Goal: Navigation & Orientation: Understand site structure

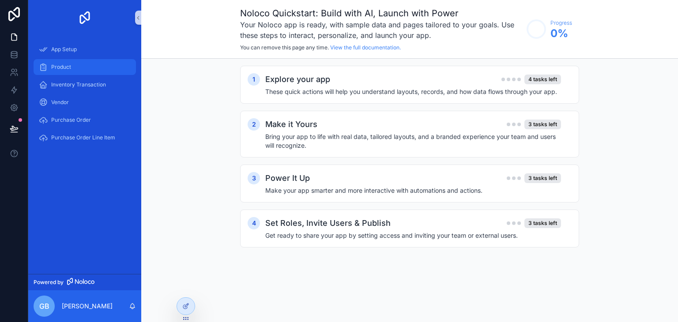
click at [100, 67] on div "Product" at bounding box center [85, 67] width 92 height 14
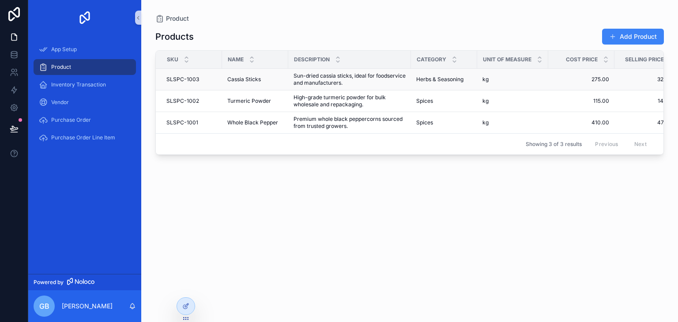
click at [249, 74] on td "Cassia Sticks Cassia Sticks" at bounding box center [255, 80] width 66 height 22
click at [250, 77] on span "Cassia Sticks" at bounding box center [244, 79] width 34 height 7
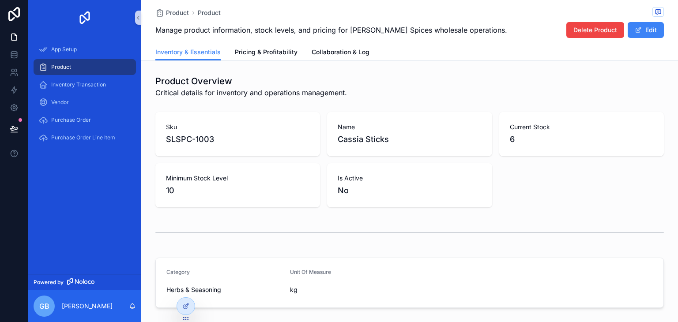
click at [379, 136] on span "Cassia Sticks" at bounding box center [408, 139] width 143 height 12
click at [386, 137] on span "Cassia Sticks" at bounding box center [408, 139] width 143 height 12
click at [371, 145] on span "Cassia Sticks" at bounding box center [408, 139] width 143 height 12
click at [79, 87] on span "Inventory Transaction" at bounding box center [78, 84] width 55 height 7
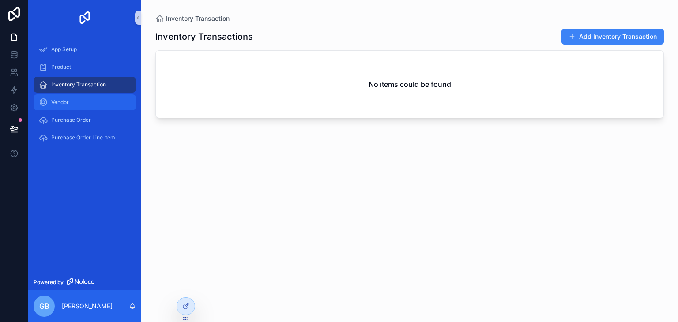
click at [73, 103] on div "Vendor" at bounding box center [85, 102] width 92 height 14
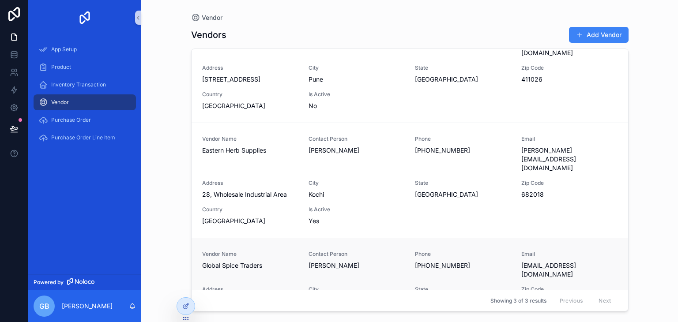
scroll to position [51, 0]
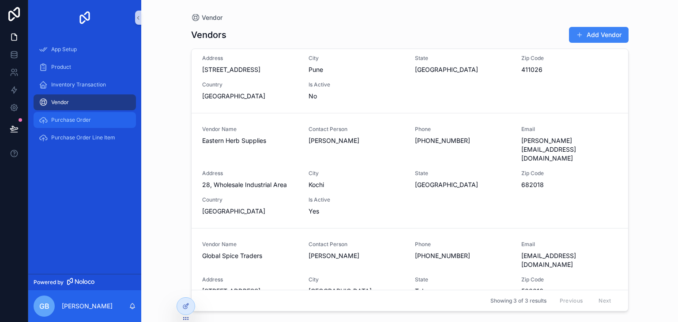
click at [101, 119] on div "Purchase Order" at bounding box center [85, 120] width 92 height 14
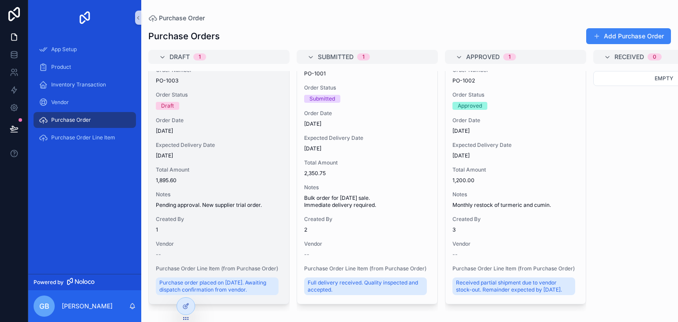
scroll to position [32, 0]
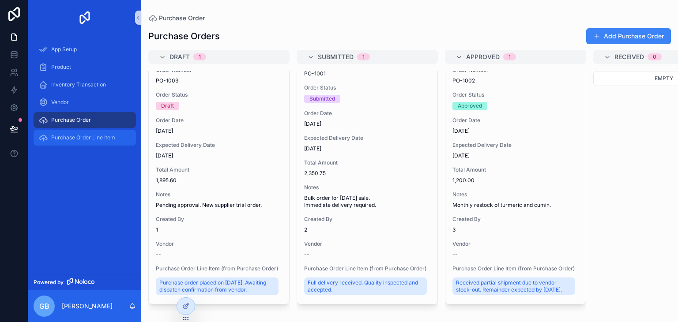
click at [104, 136] on span "Purchase Order Line Item" at bounding box center [83, 137] width 64 height 7
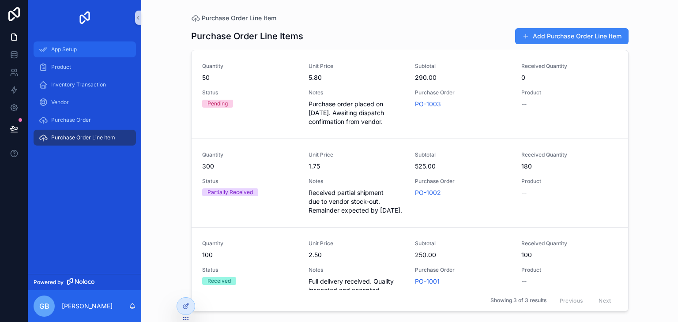
click at [101, 48] on div "App Setup" at bounding box center [85, 49] width 92 height 14
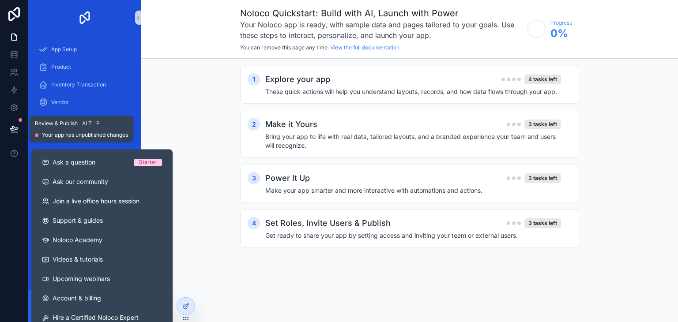
click at [18, 128] on icon at bounding box center [14, 128] width 9 height 9
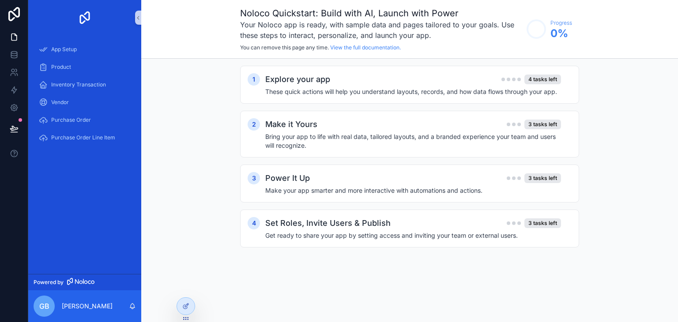
click at [197, 175] on div "1 Explore your app 4 tasks left These quick actions will help you understand la…" at bounding box center [409, 166] width 536 height 214
click at [86, 69] on div "Product" at bounding box center [85, 67] width 92 height 14
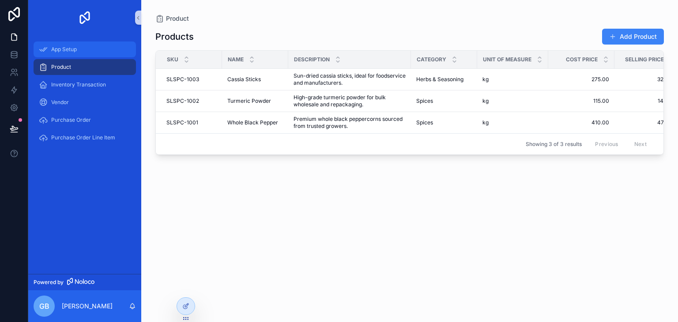
click at [94, 45] on div "App Setup" at bounding box center [85, 49] width 92 height 14
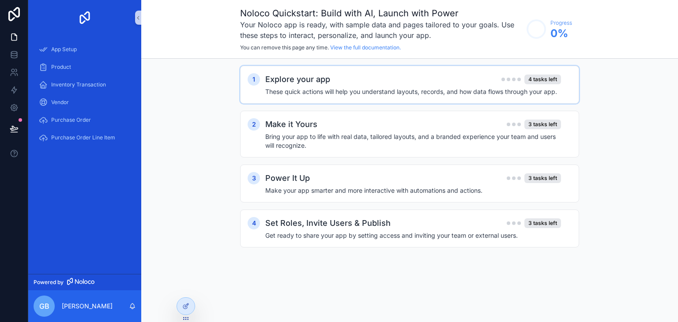
click at [311, 85] on h2 "Explore your app" at bounding box center [297, 79] width 65 height 12
